Goal: Task Accomplishment & Management: Manage account settings

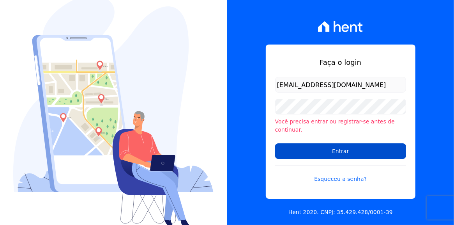
click at [339, 146] on input "Entrar" at bounding box center [340, 151] width 131 height 16
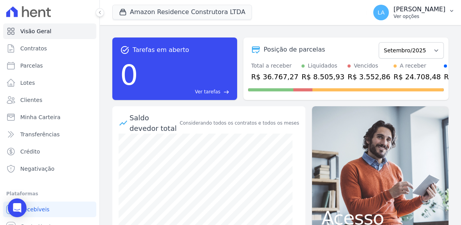
click at [452, 11] on icon "button" at bounding box center [451, 11] width 6 height 6
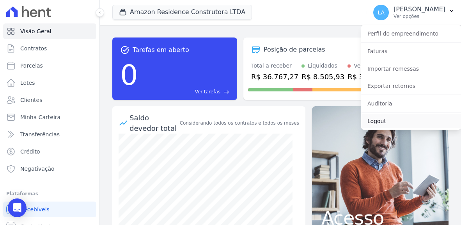
click at [382, 122] on link "Logout" at bounding box center [411, 121] width 100 height 14
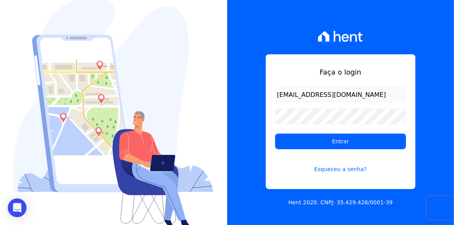
type input "[EMAIL_ADDRESS][DOMAIN_NAME]"
